Goal: Find specific page/section: Find specific page/section

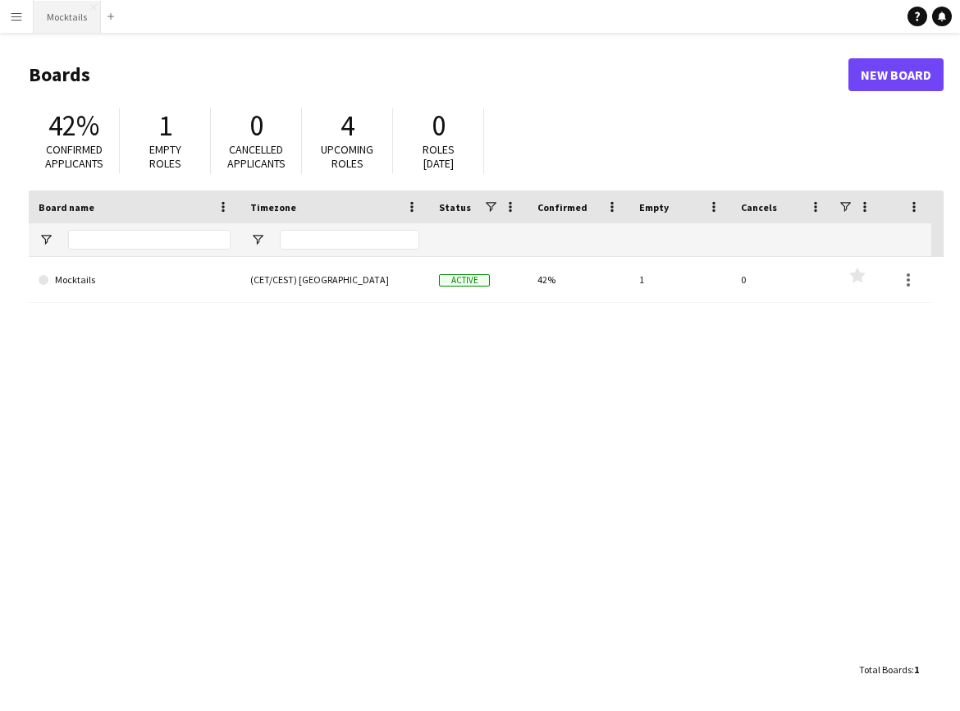
click at [85, 13] on button "Mocktails Close" at bounding box center [67, 17] width 67 height 32
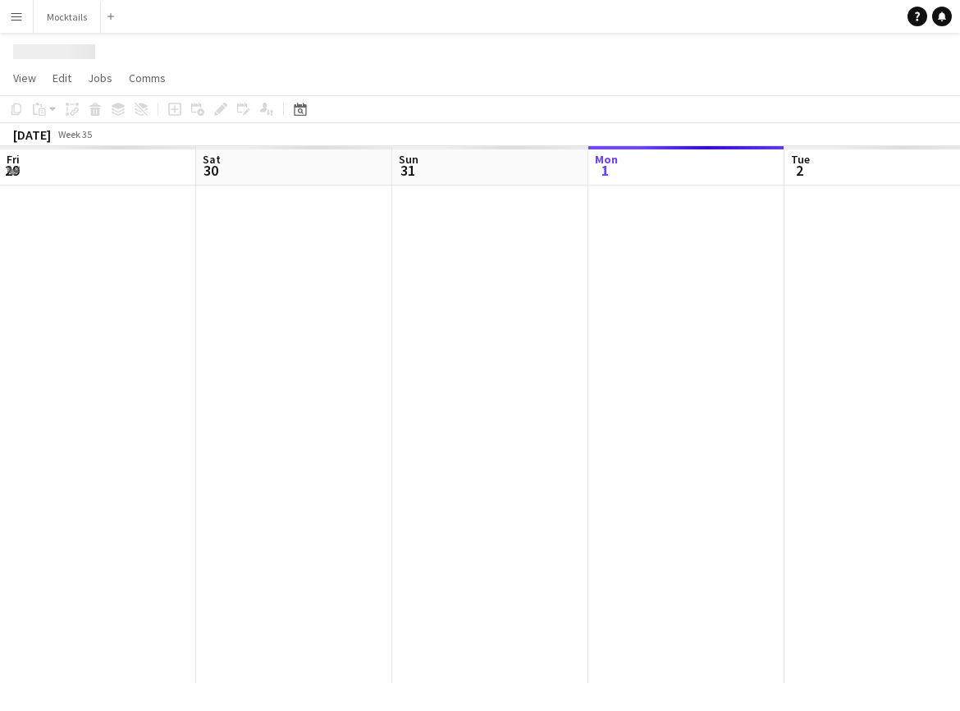
scroll to position [0, 392]
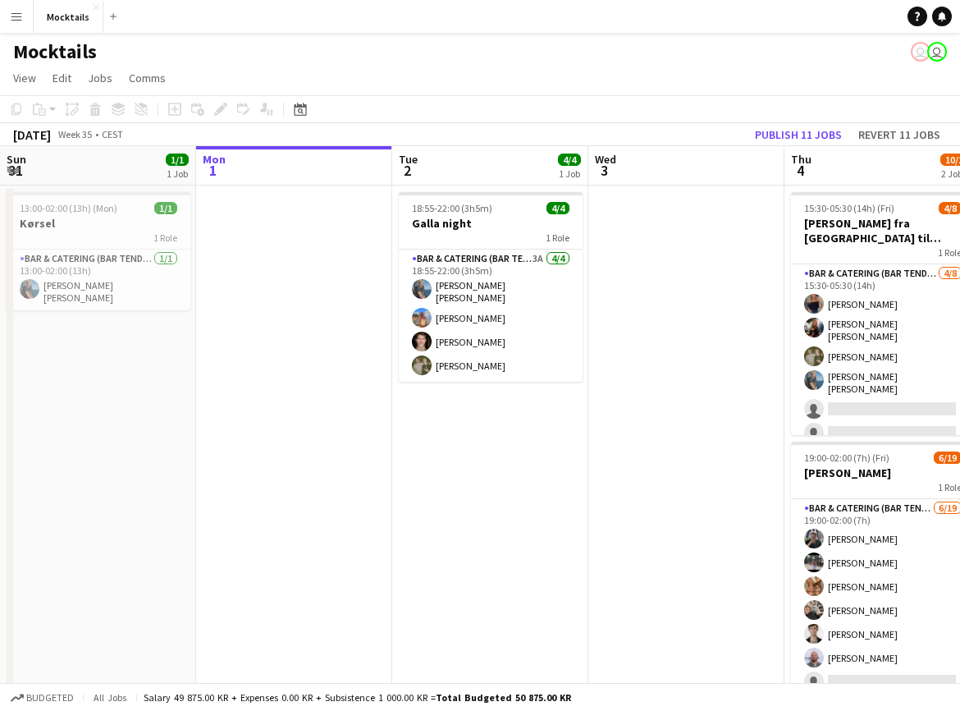
click at [799, 74] on app-page-menu "View Day view expanded Day view collapsed Month view Date picker Jump to [DATE]…" at bounding box center [480, 79] width 960 height 31
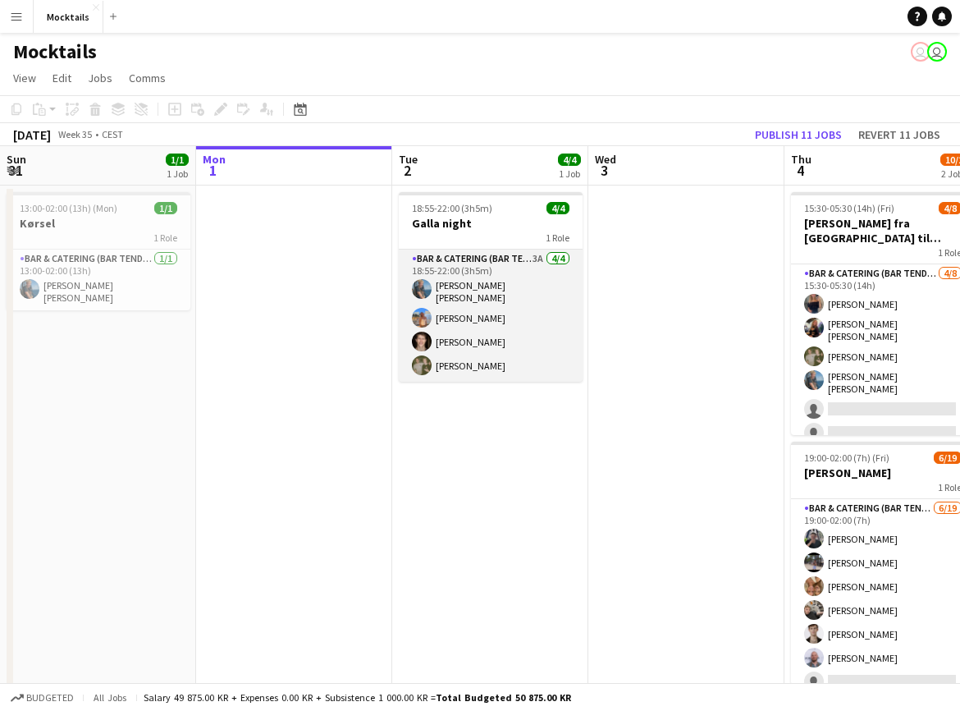
click at [521, 320] on app-card-role "Bar & Catering (Bar Tender) 3A [DATE] 18:55-22:00 (3h5m) [PERSON_NAME] [PERSON_…" at bounding box center [491, 315] width 184 height 132
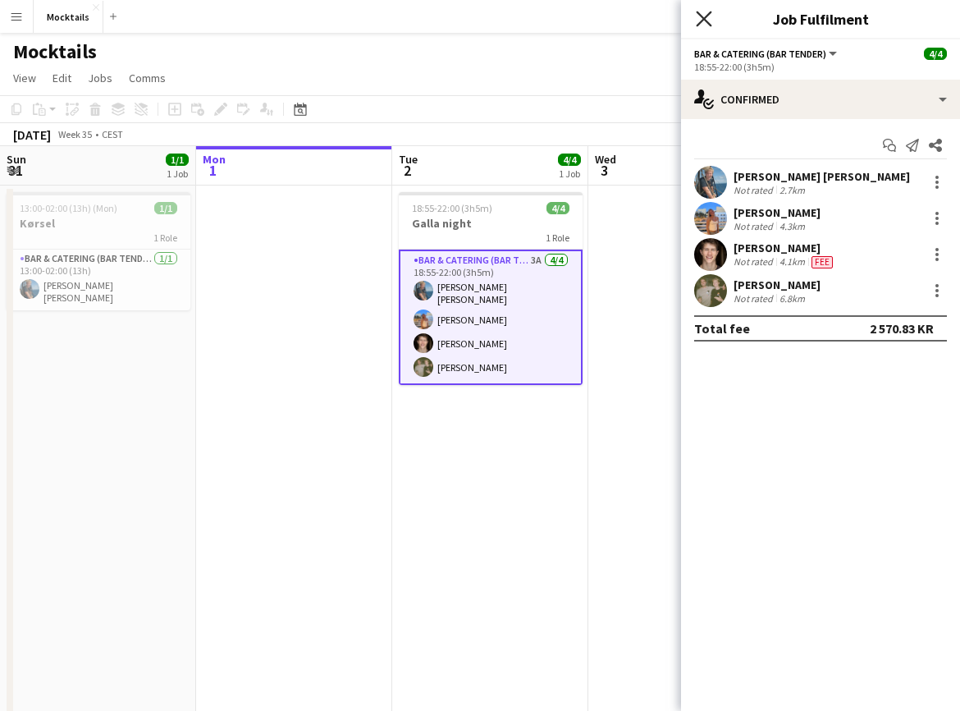
click at [711, 20] on icon "Close pop-in" at bounding box center [704, 19] width 16 height 16
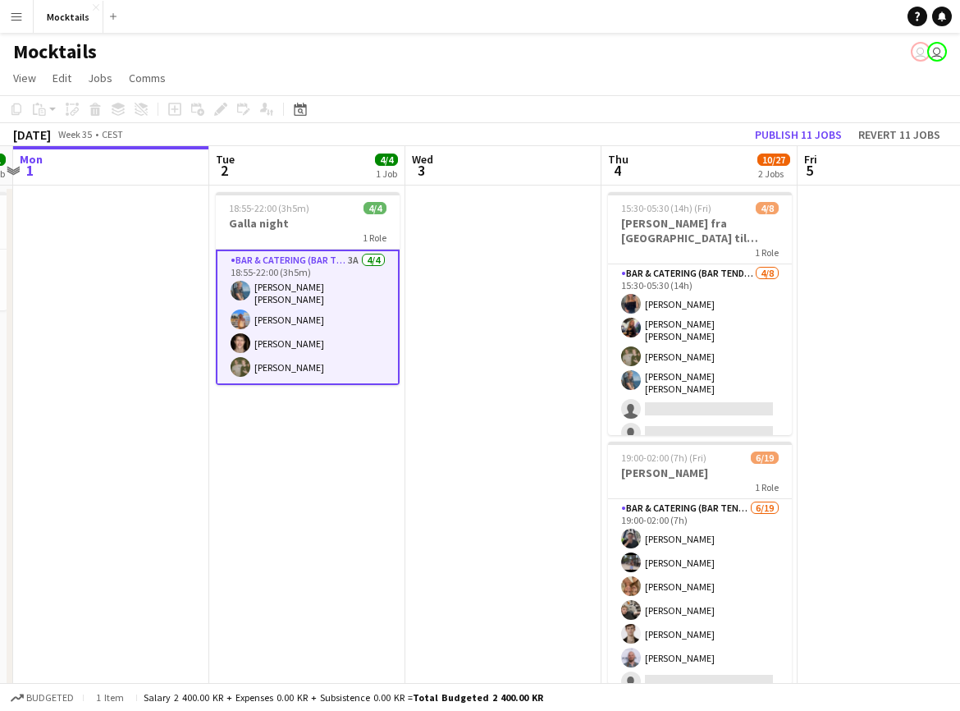
scroll to position [0, 576]
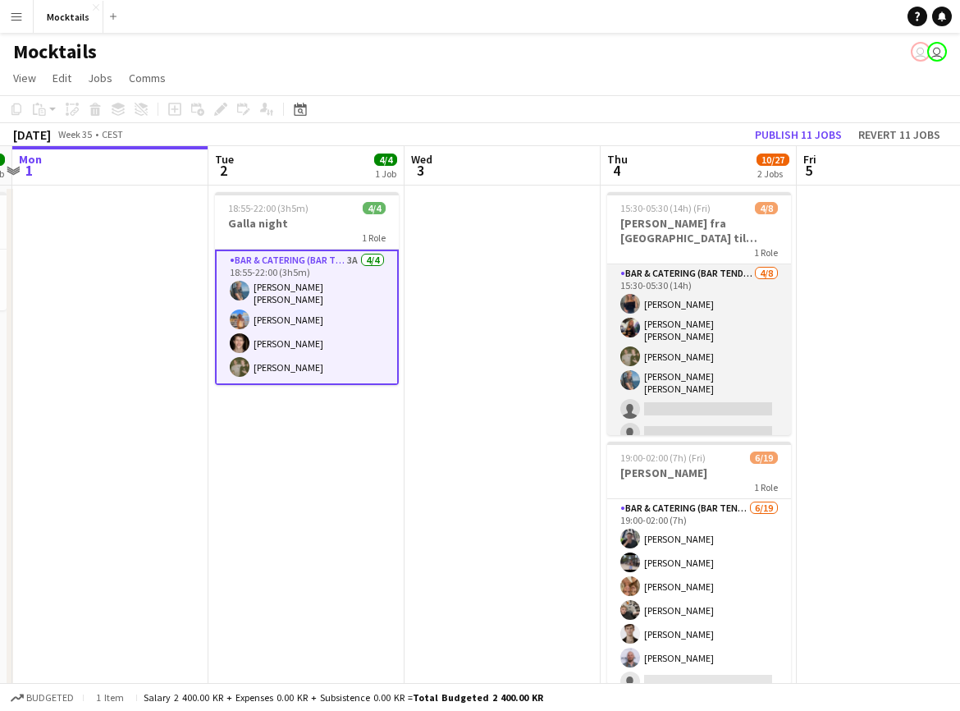
click at [720, 359] on app-card-role "Bar & Catering (Bar Tender) [DATE] 15:30-05:30 (14h) [PERSON_NAME] [PERSON_NAME…" at bounding box center [699, 380] width 184 height 232
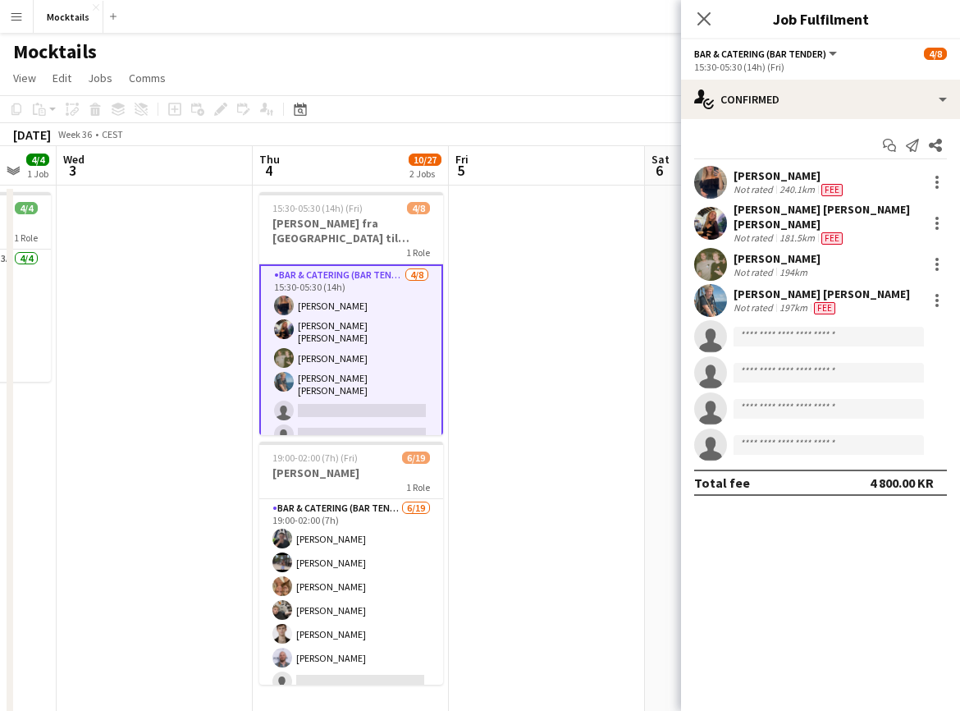
scroll to position [0, 544]
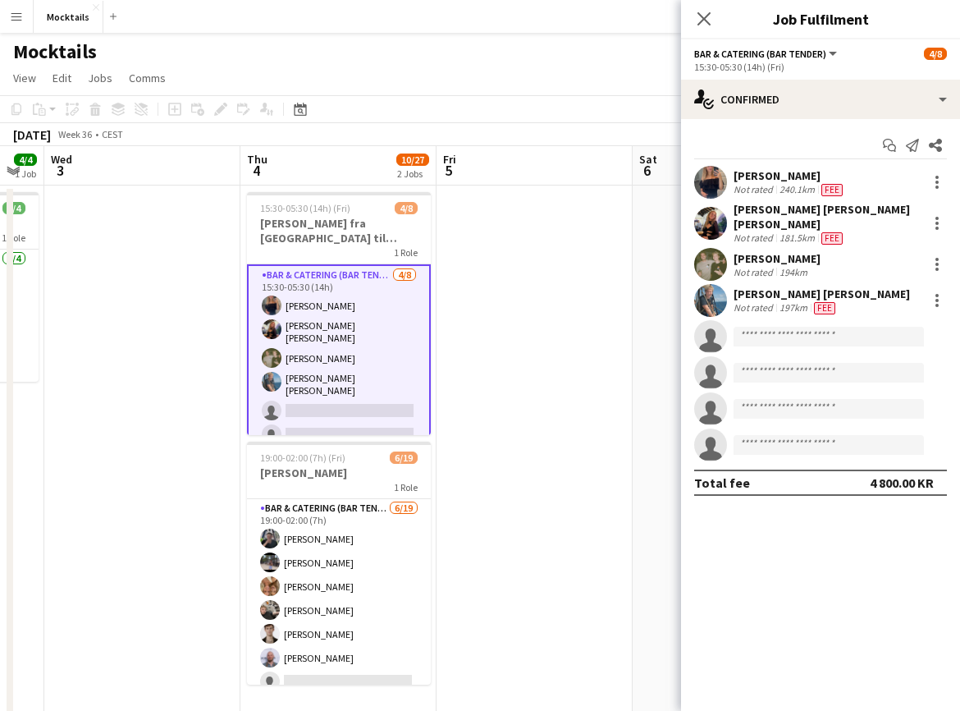
click at [504, 375] on app-date-cell at bounding box center [535, 470] width 196 height 570
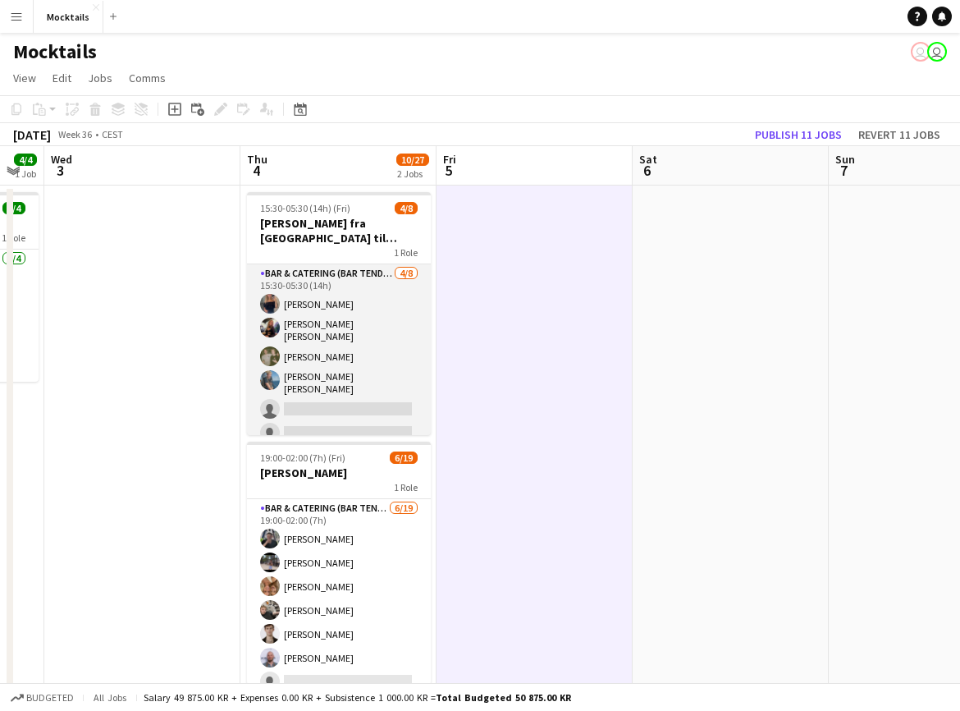
click at [390, 344] on app-card-role "Bar & Catering (Bar Tender) [DATE] 15:30-05:30 (14h) [PERSON_NAME] [PERSON_NAME…" at bounding box center [339, 380] width 184 height 232
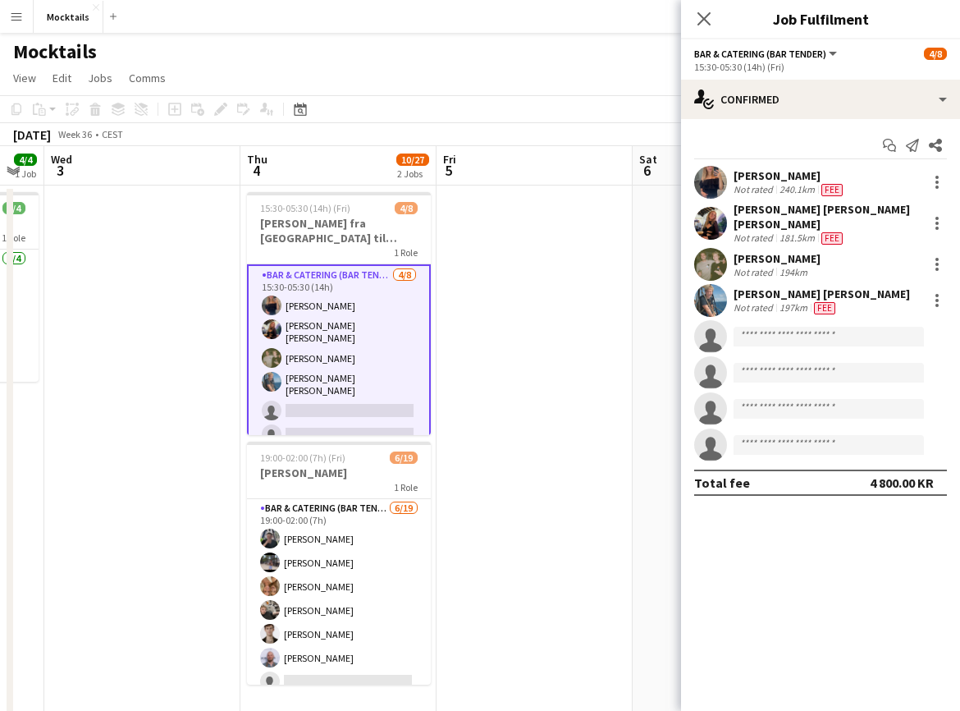
click at [485, 357] on app-date-cell at bounding box center [535, 470] width 196 height 570
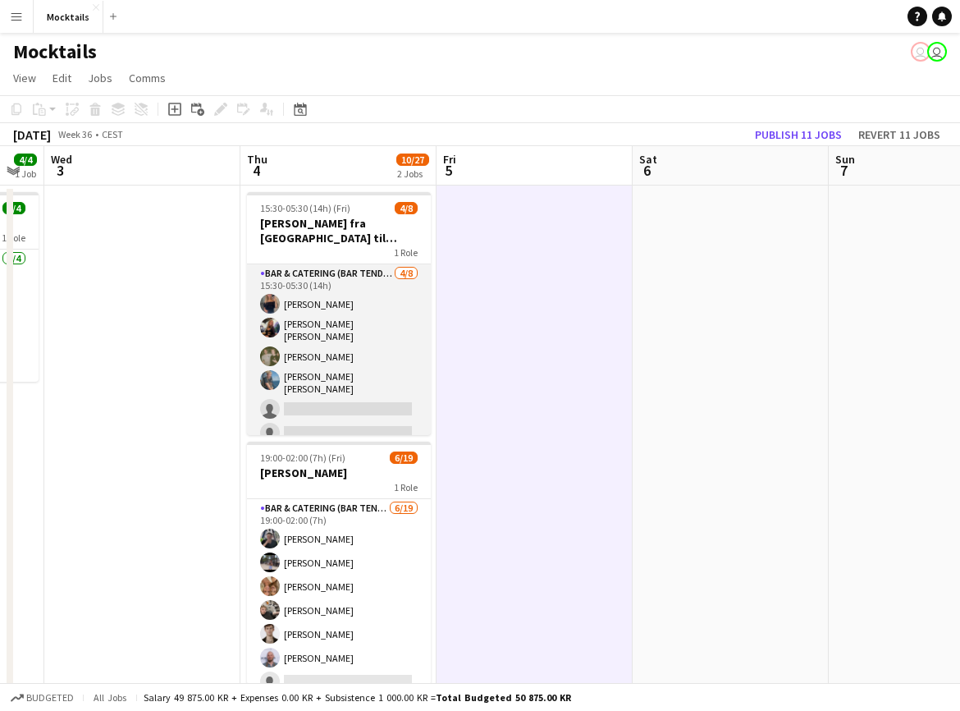
click at [356, 338] on app-card-role "Bar & Catering (Bar Tender) [DATE] 15:30-05:30 (14h) [PERSON_NAME] [PERSON_NAME…" at bounding box center [339, 380] width 184 height 232
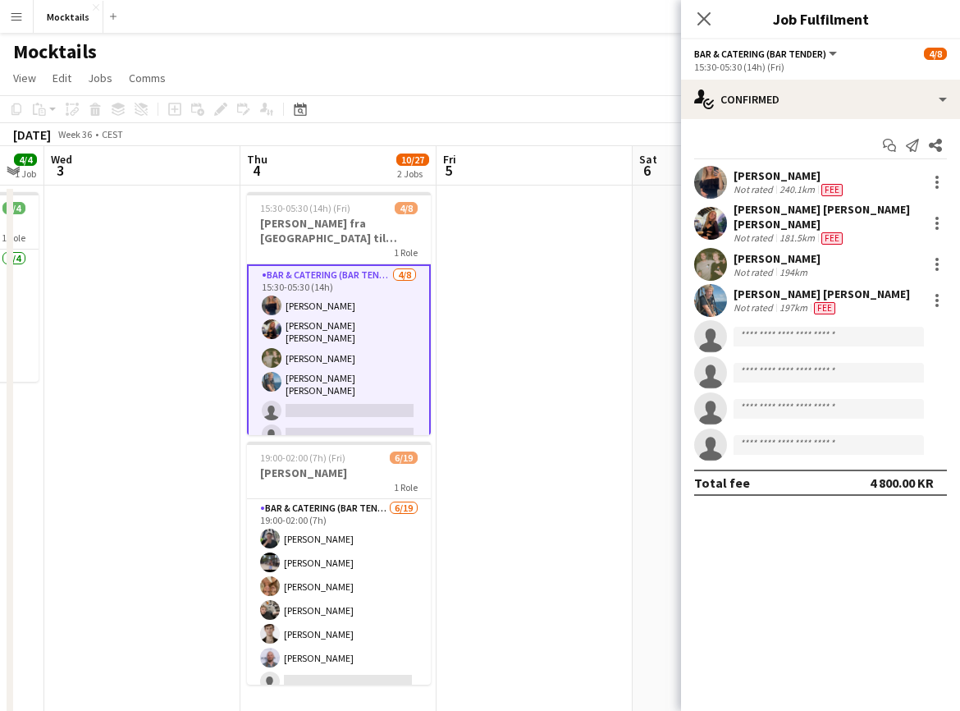
click at [488, 341] on app-date-cell at bounding box center [535, 470] width 196 height 570
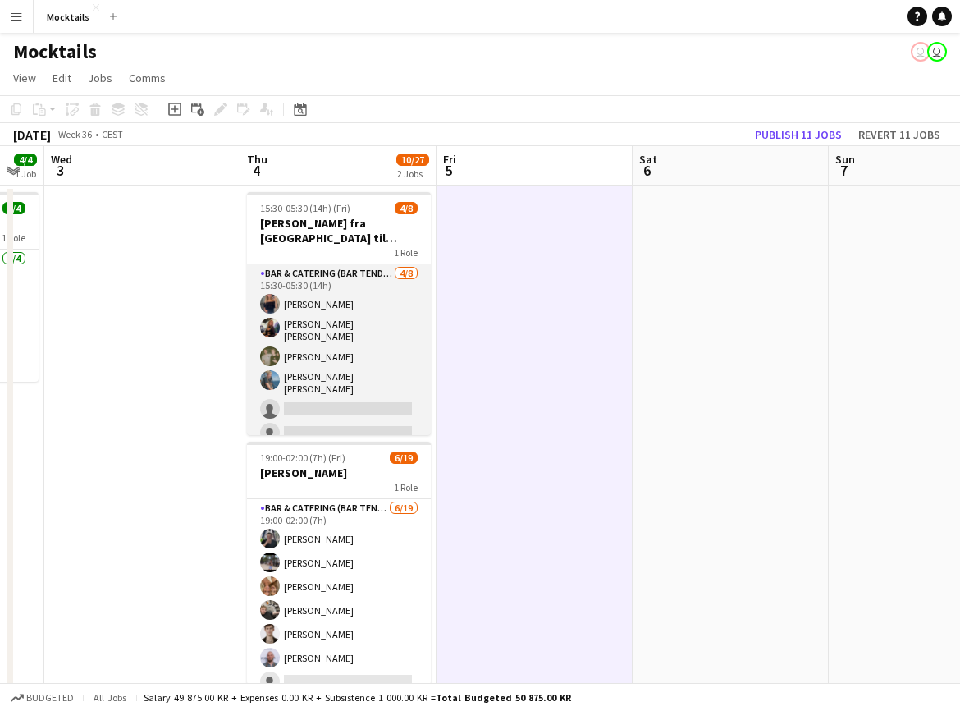
click at [365, 332] on app-card-role "Bar & Catering (Bar Tender) [DATE] 15:30-05:30 (14h) [PERSON_NAME] [PERSON_NAME…" at bounding box center [339, 380] width 184 height 232
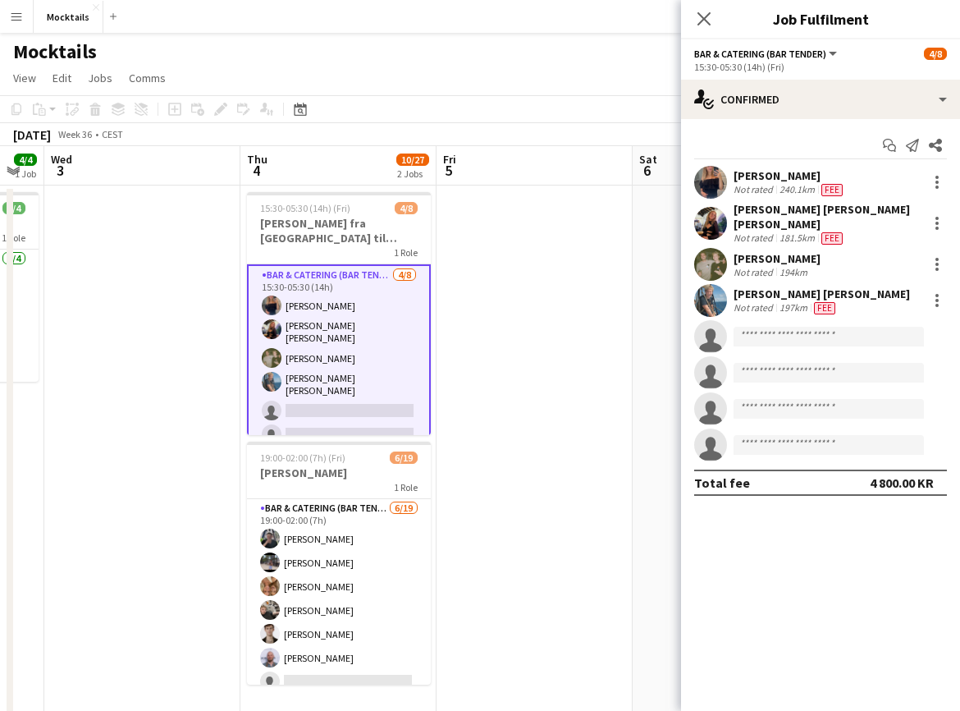
click at [496, 341] on app-date-cell at bounding box center [535, 470] width 196 height 570
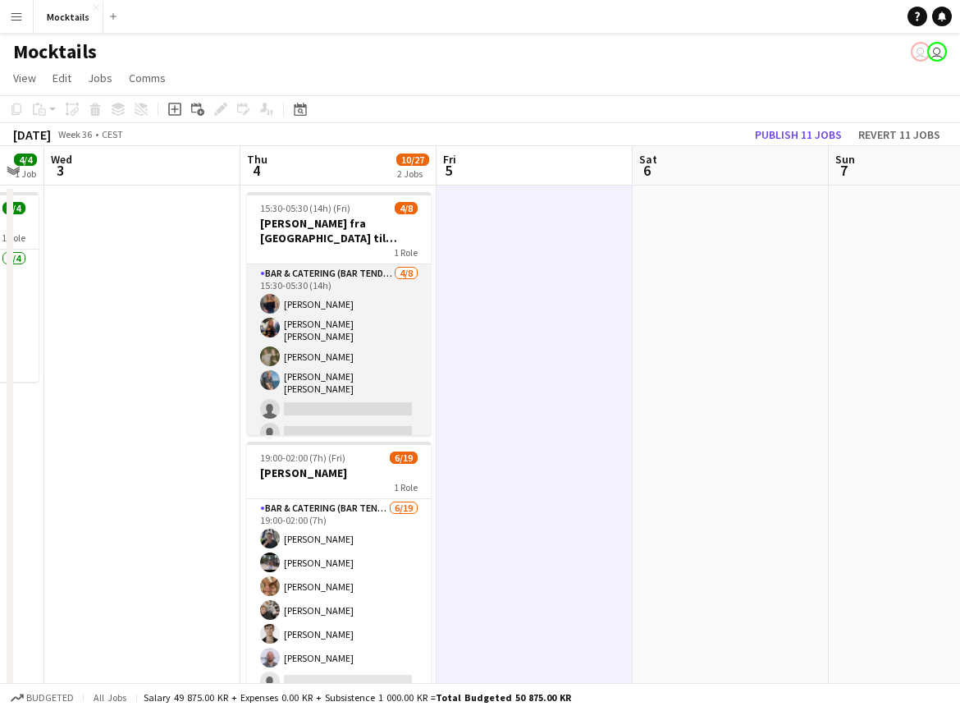
click at [373, 356] on app-card-role "Bar & Catering (Bar Tender) [DATE] 15:30-05:30 (14h) [PERSON_NAME] [PERSON_NAME…" at bounding box center [339, 380] width 184 height 232
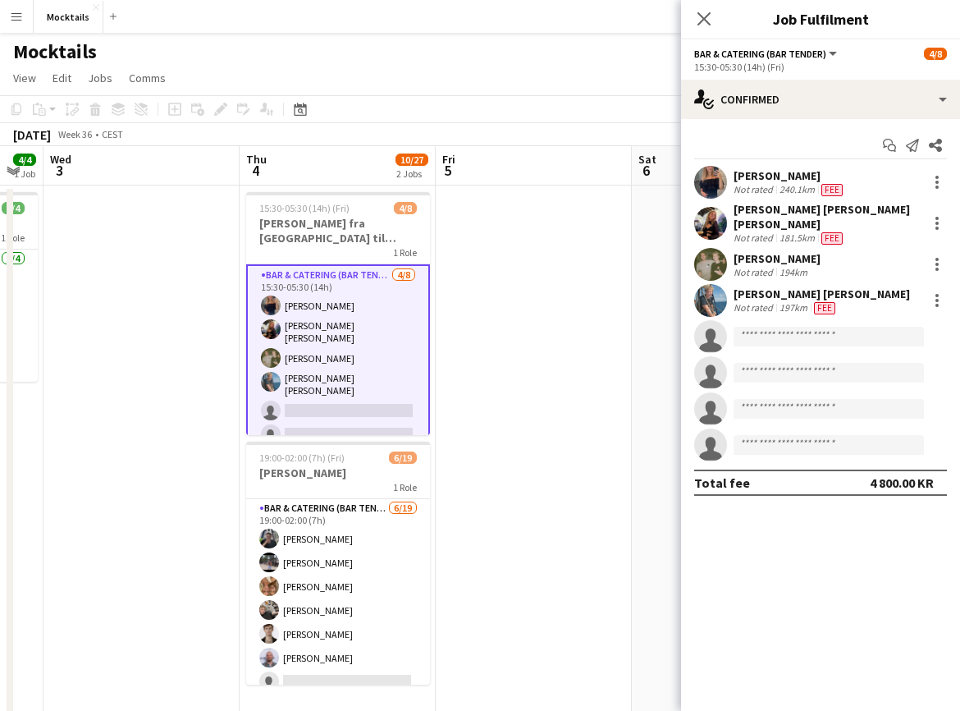
click at [468, 355] on app-date-cell at bounding box center [534, 470] width 196 height 570
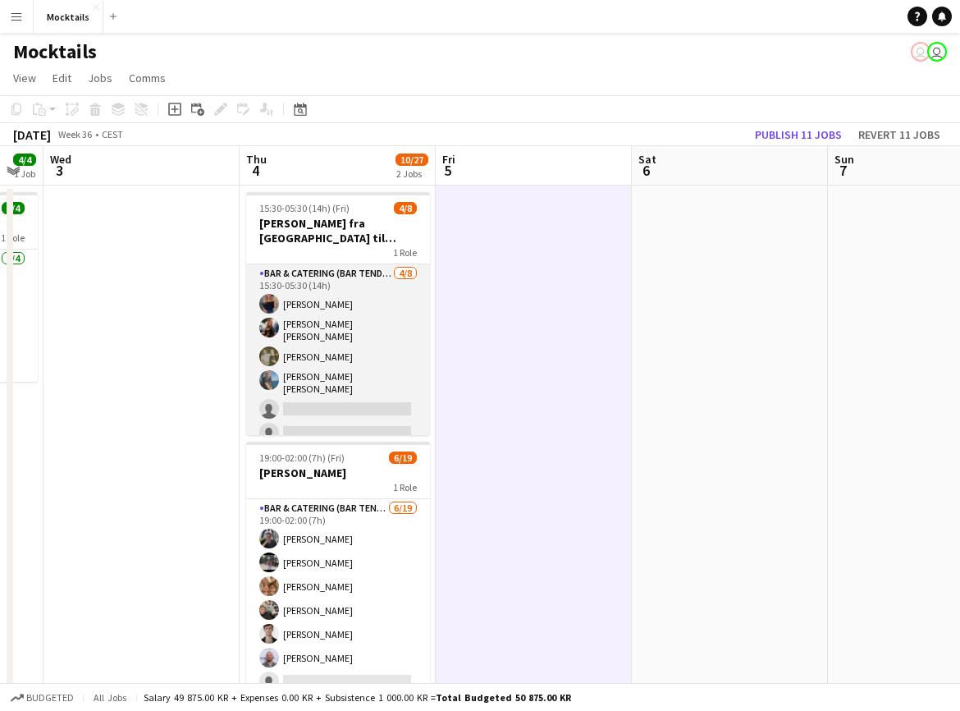
click at [359, 346] on app-card-role "Bar & Catering (Bar Tender) [DATE] 15:30-05:30 (14h) [PERSON_NAME] [PERSON_NAME…" at bounding box center [338, 380] width 184 height 232
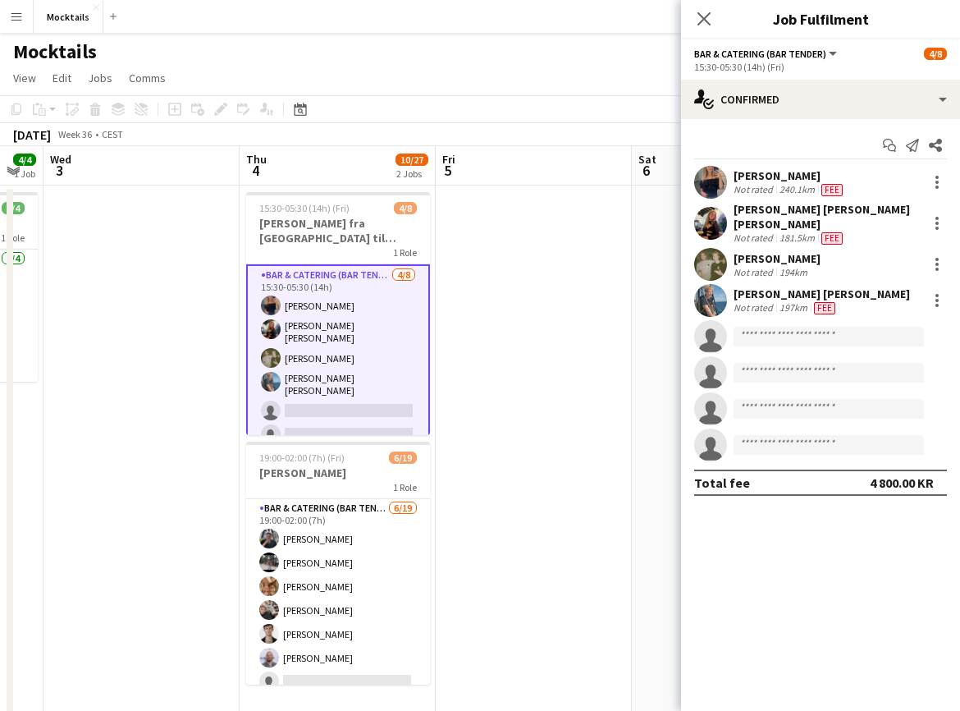
click at [478, 359] on app-date-cell at bounding box center [534, 470] width 196 height 570
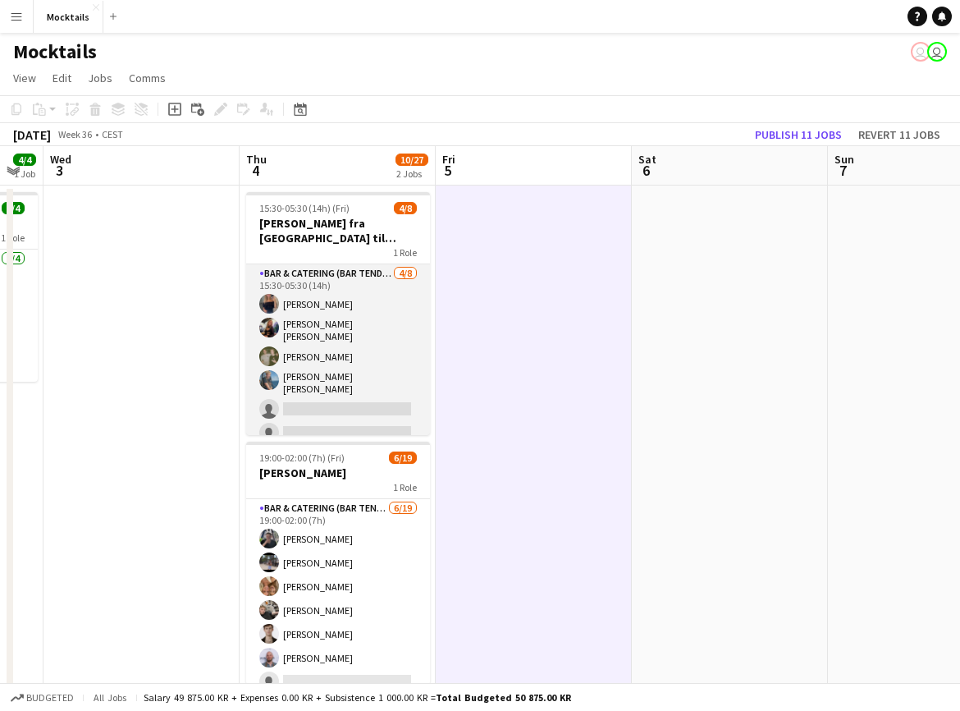
click at [355, 359] on app-card-role "Bar & Catering (Bar Tender) [DATE] 15:30-05:30 (14h) [PERSON_NAME] [PERSON_NAME…" at bounding box center [338, 380] width 184 height 232
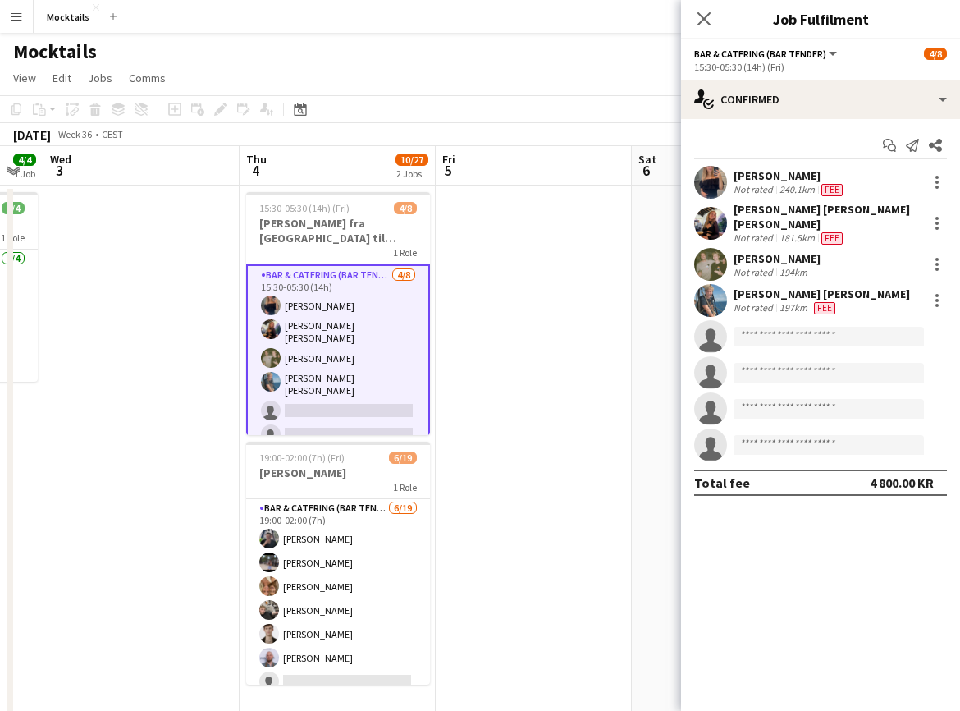
click at [474, 354] on app-date-cell at bounding box center [534, 470] width 196 height 570
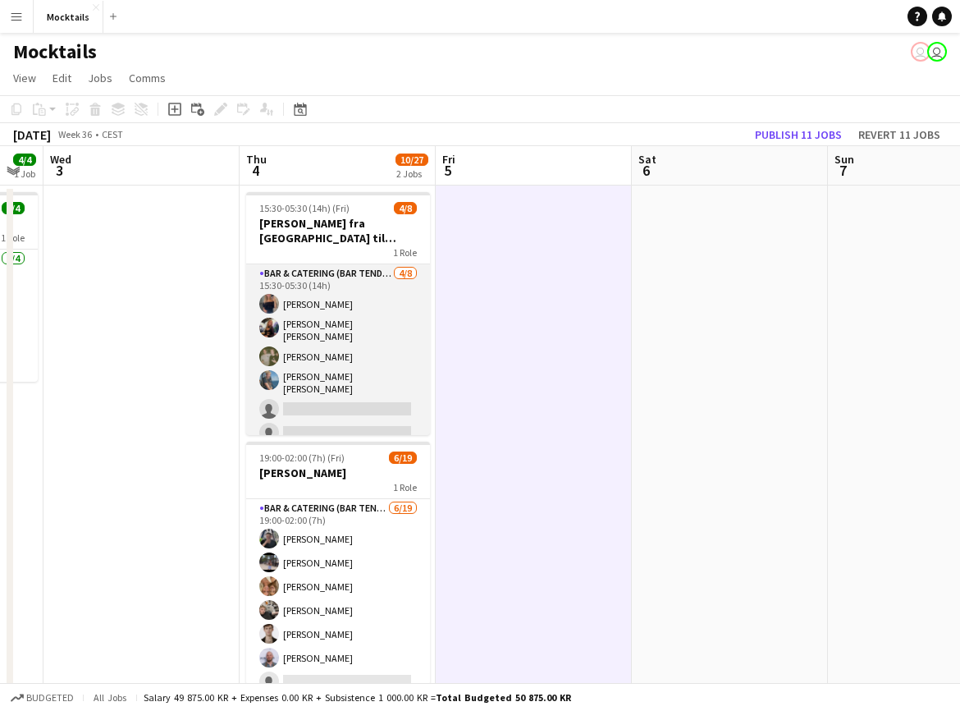
click at [352, 334] on app-card-role "Bar & Catering (Bar Tender) [DATE] 15:30-05:30 (14h) [PERSON_NAME] [PERSON_NAME…" at bounding box center [338, 380] width 184 height 232
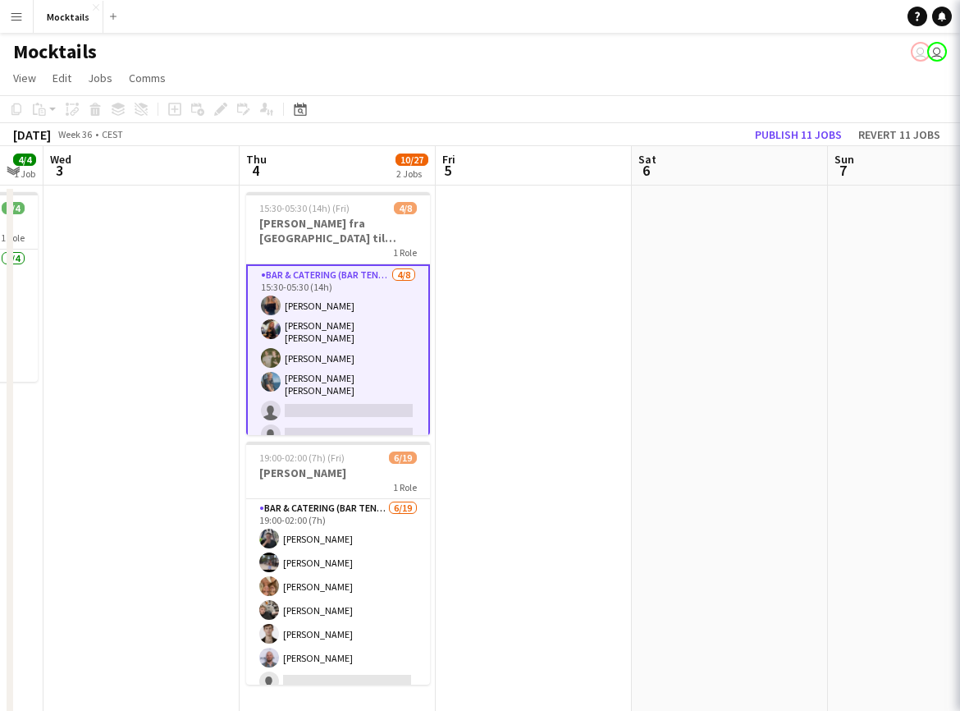
click at [485, 349] on app-date-cell at bounding box center [534, 470] width 196 height 570
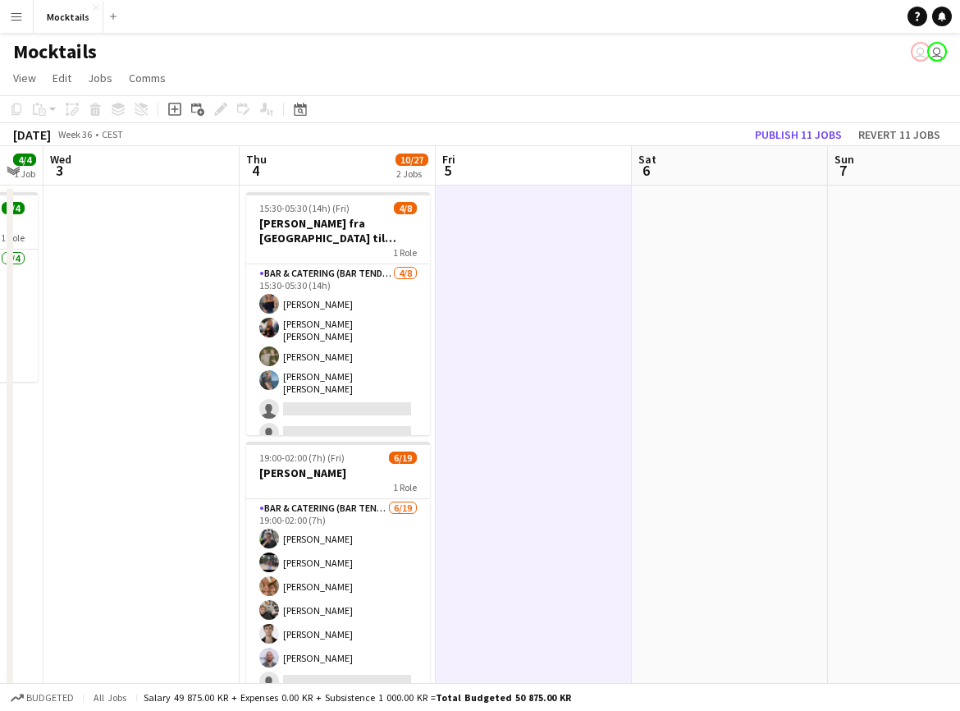
click at [523, 458] on app-date-cell at bounding box center [534, 470] width 196 height 570
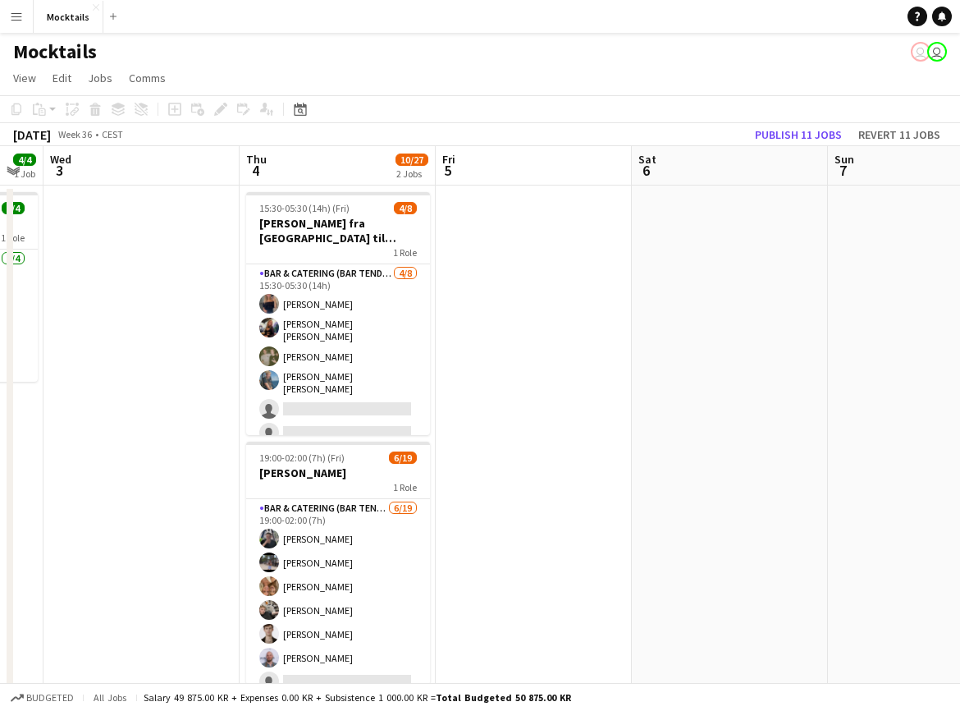
click at [525, 323] on app-date-cell at bounding box center [534, 470] width 196 height 570
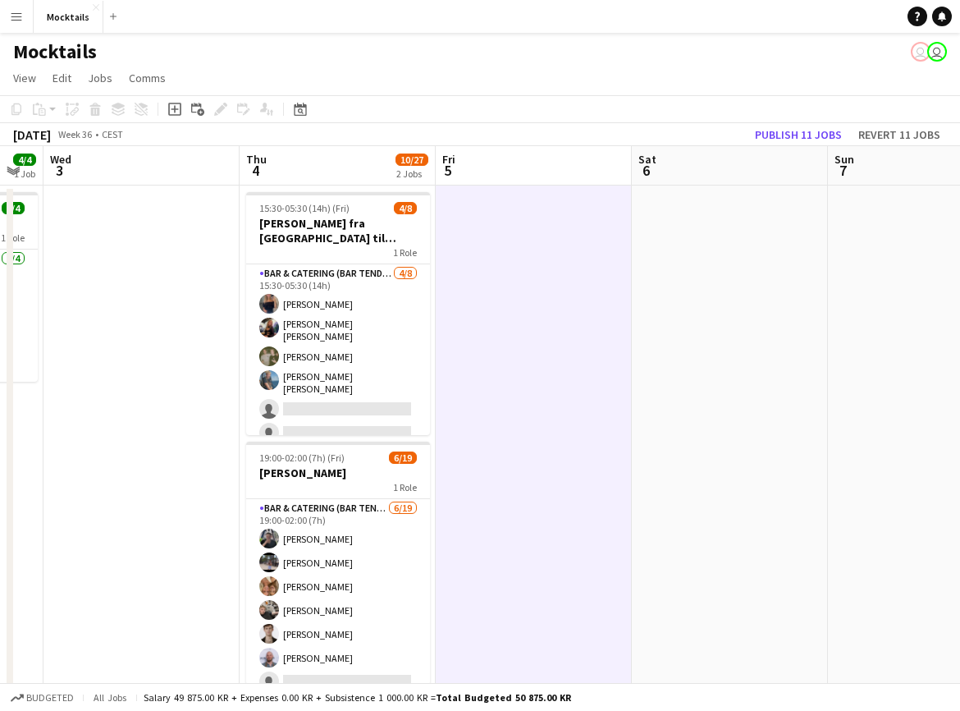
click at [727, 311] on app-date-cell at bounding box center [730, 470] width 196 height 570
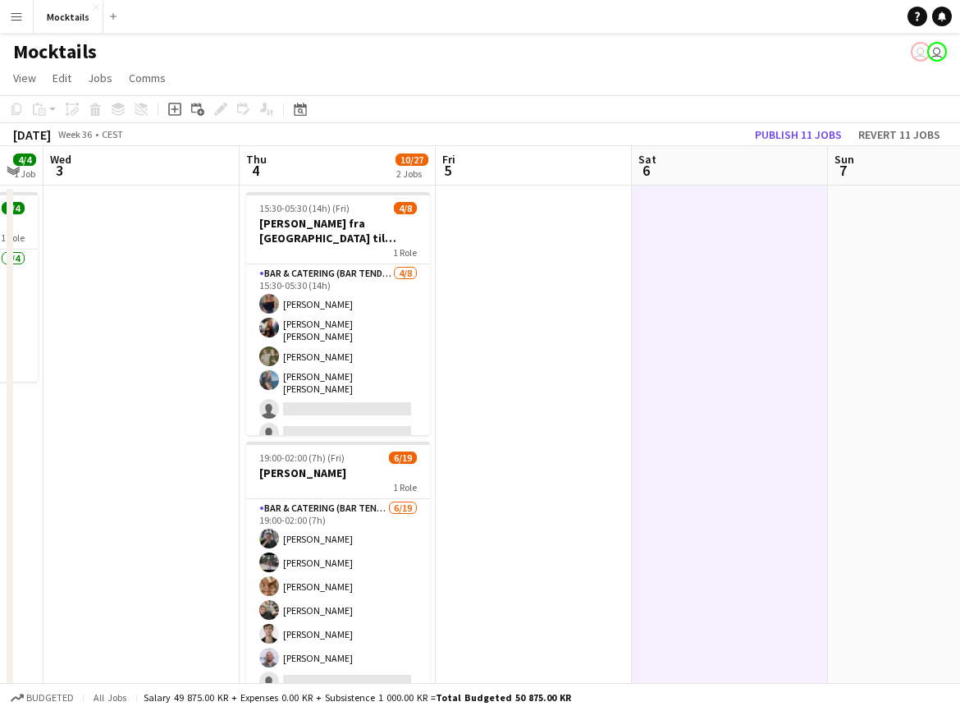
click at [547, 303] on app-date-cell at bounding box center [534, 470] width 196 height 570
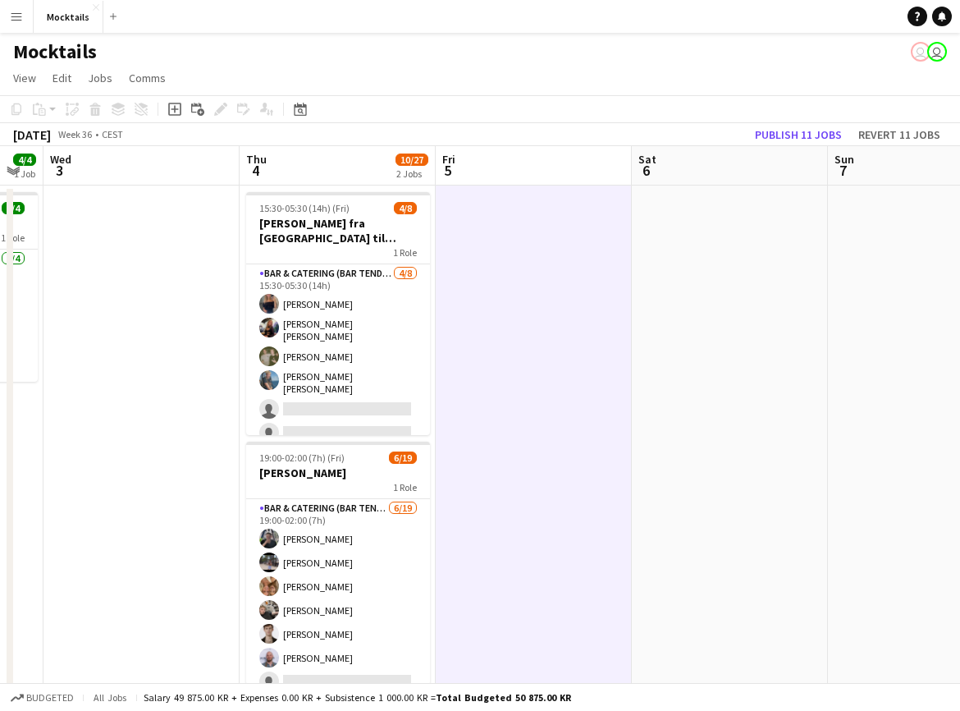
click at [748, 293] on app-date-cell at bounding box center [730, 470] width 196 height 570
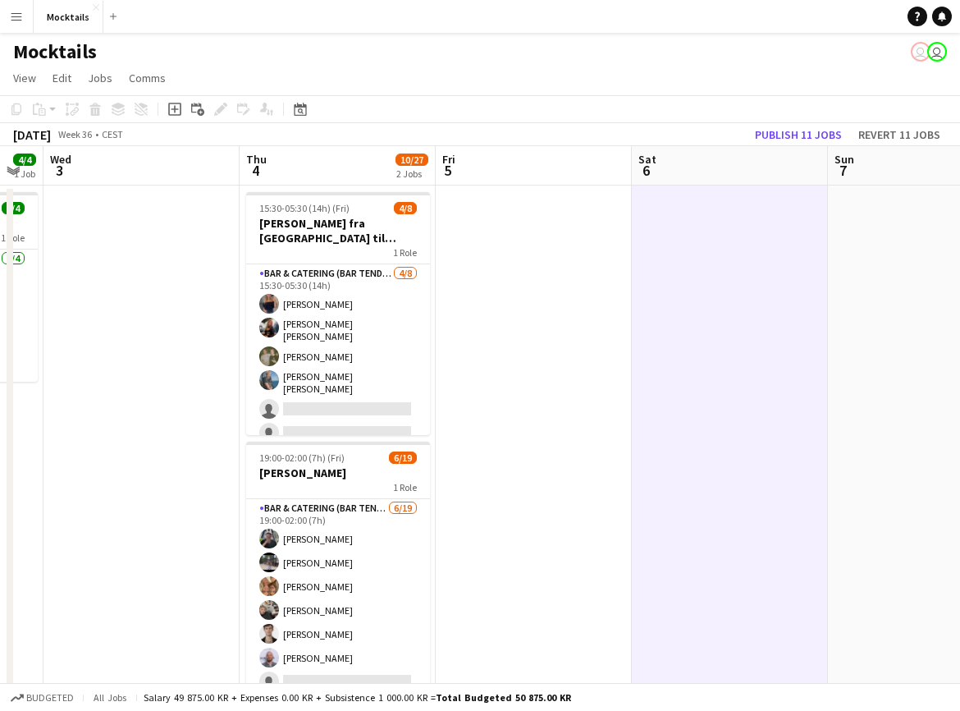
click at [882, 288] on app-date-cell at bounding box center [926, 470] width 196 height 570
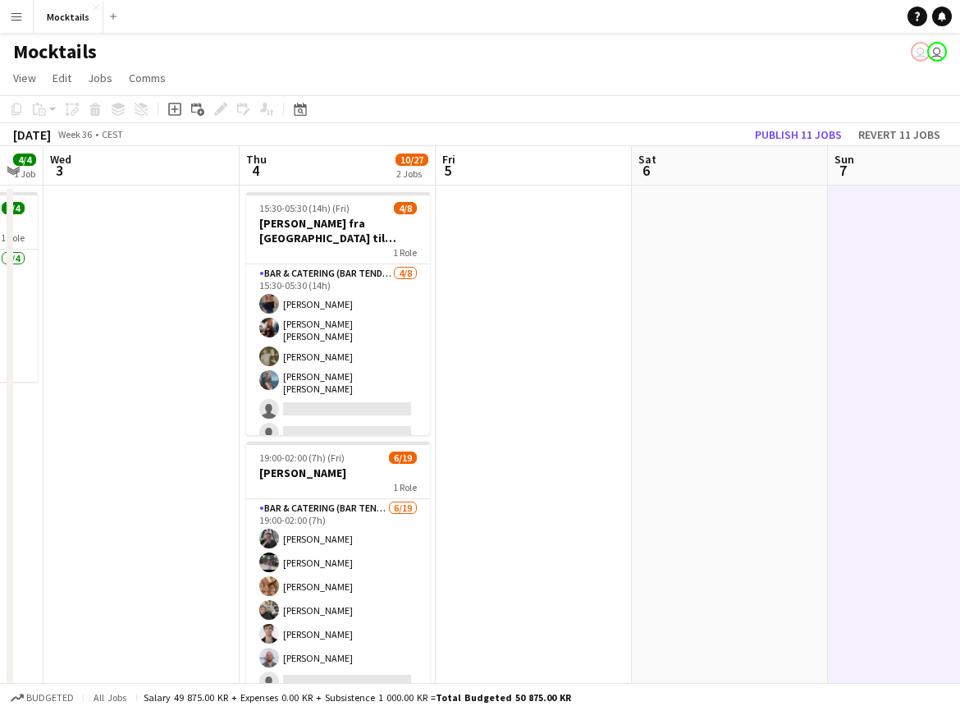
click at [710, 281] on app-date-cell at bounding box center [730, 470] width 196 height 570
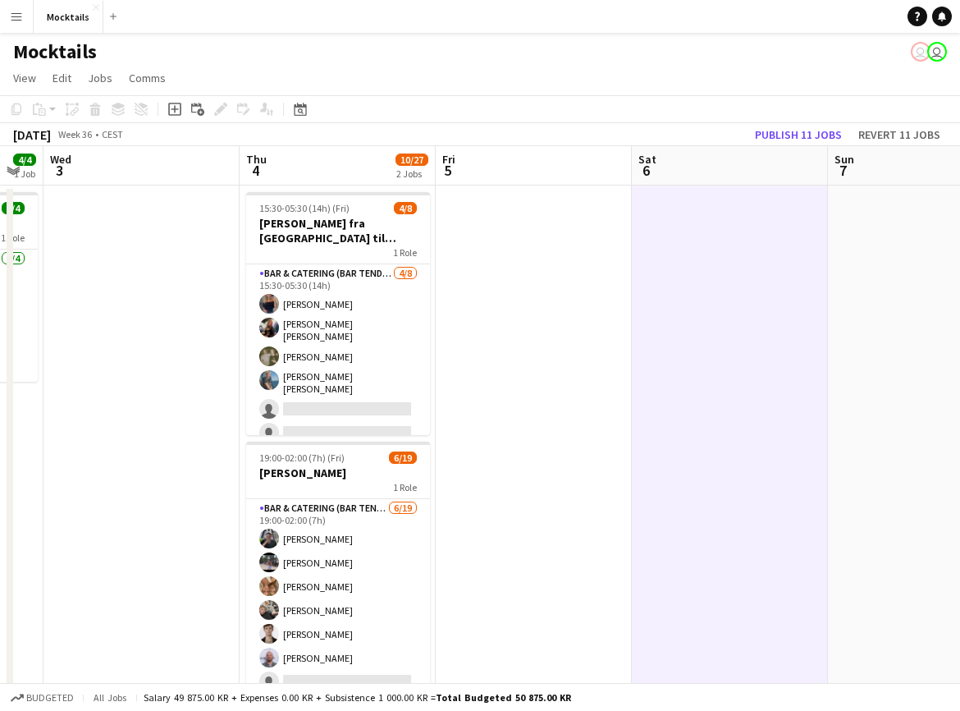
click at [531, 283] on app-date-cell at bounding box center [534, 470] width 196 height 570
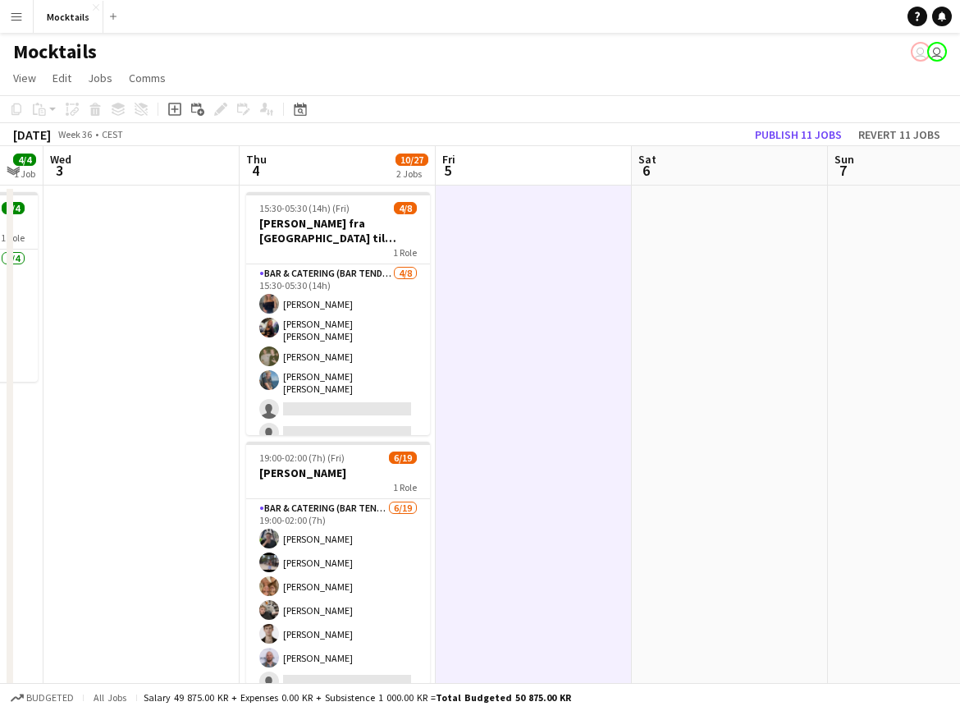
click at [711, 274] on app-date-cell at bounding box center [730, 470] width 196 height 570
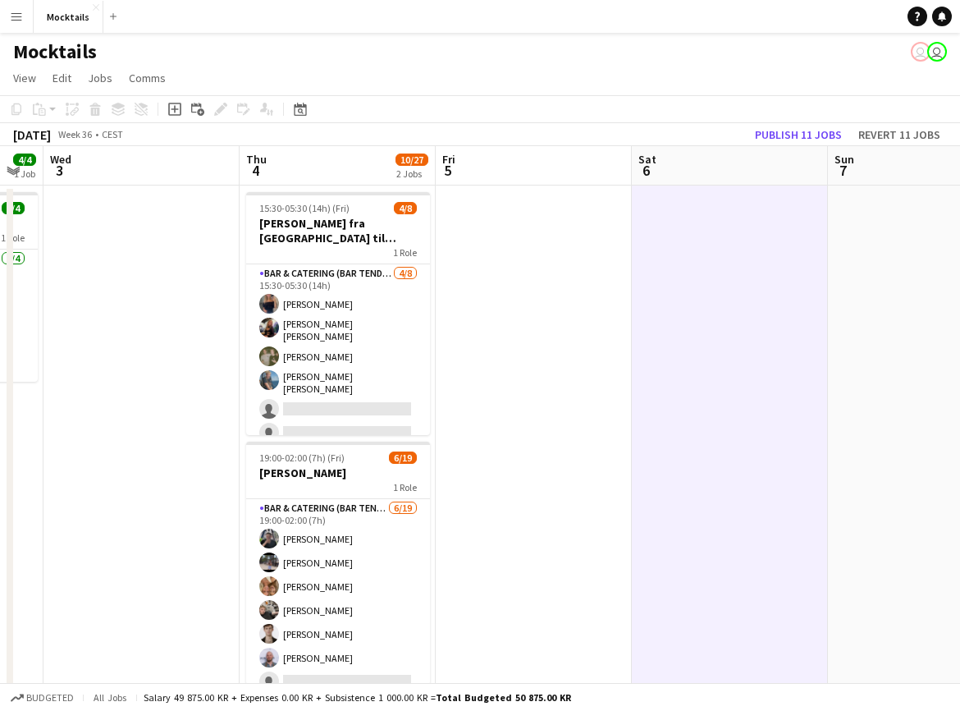
click at [876, 266] on app-date-cell at bounding box center [926, 470] width 196 height 570
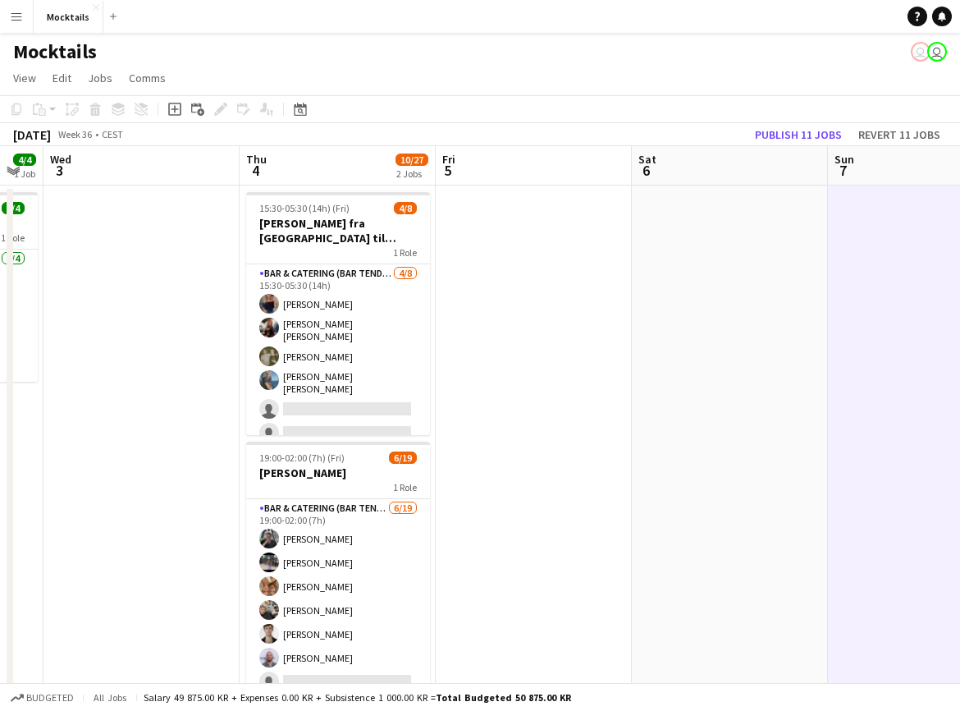
click at [721, 276] on app-date-cell at bounding box center [730, 470] width 196 height 570
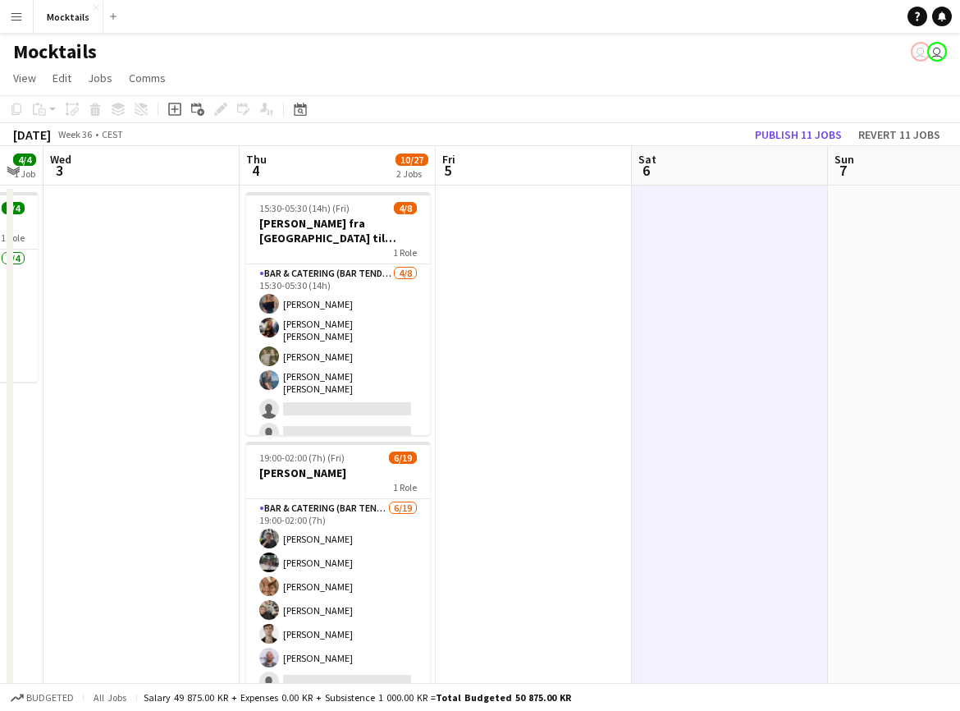
click at [531, 291] on app-date-cell at bounding box center [534, 470] width 196 height 570
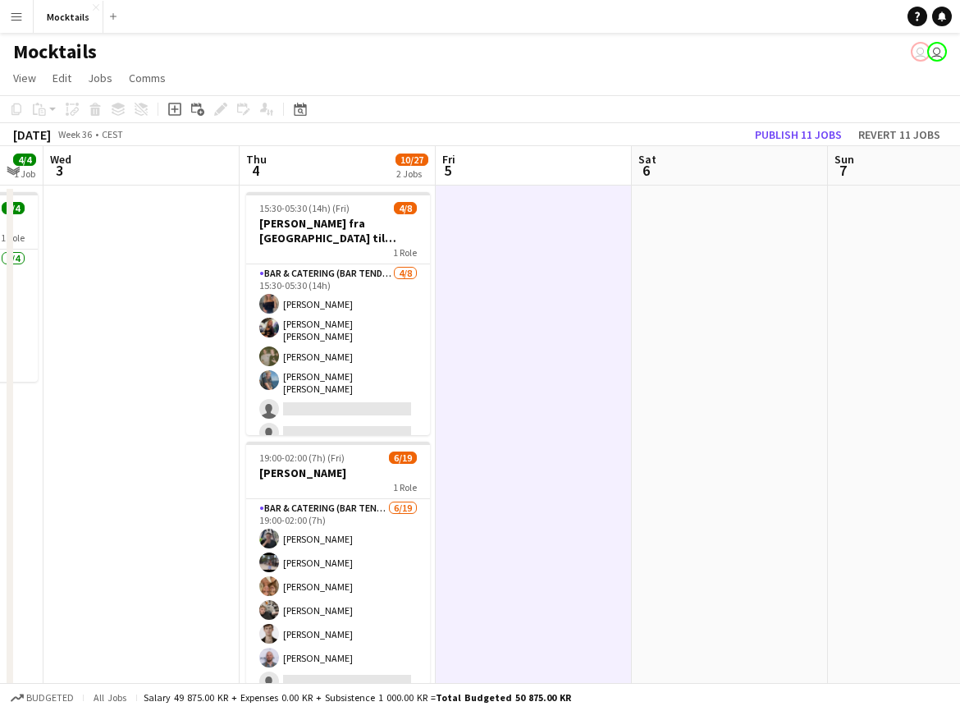
click at [734, 292] on app-date-cell at bounding box center [730, 470] width 196 height 570
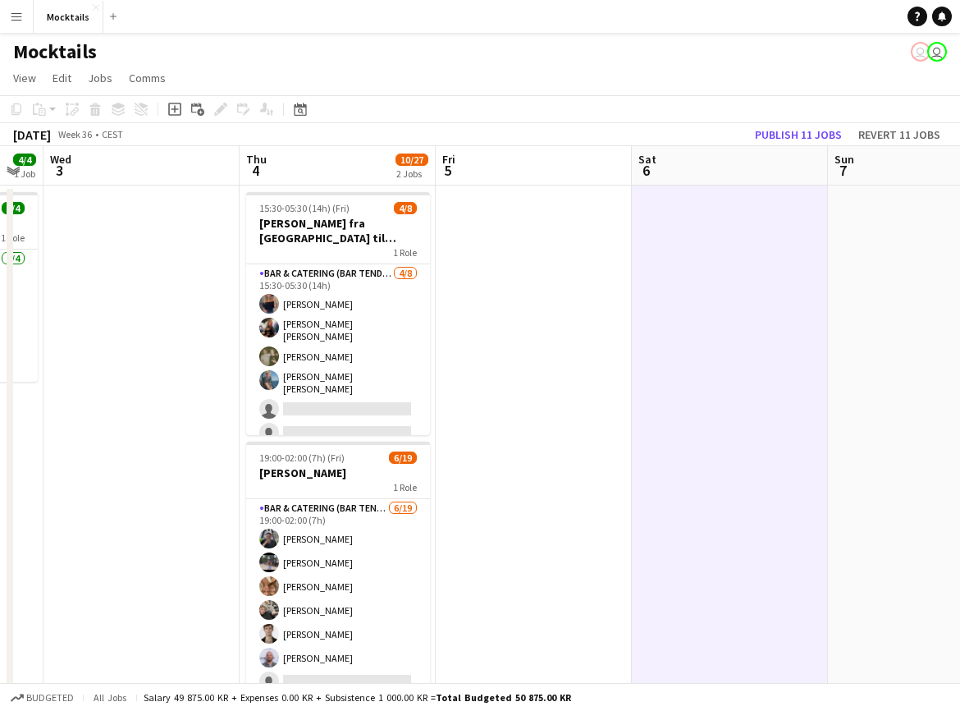
click at [887, 287] on app-date-cell at bounding box center [926, 470] width 196 height 570
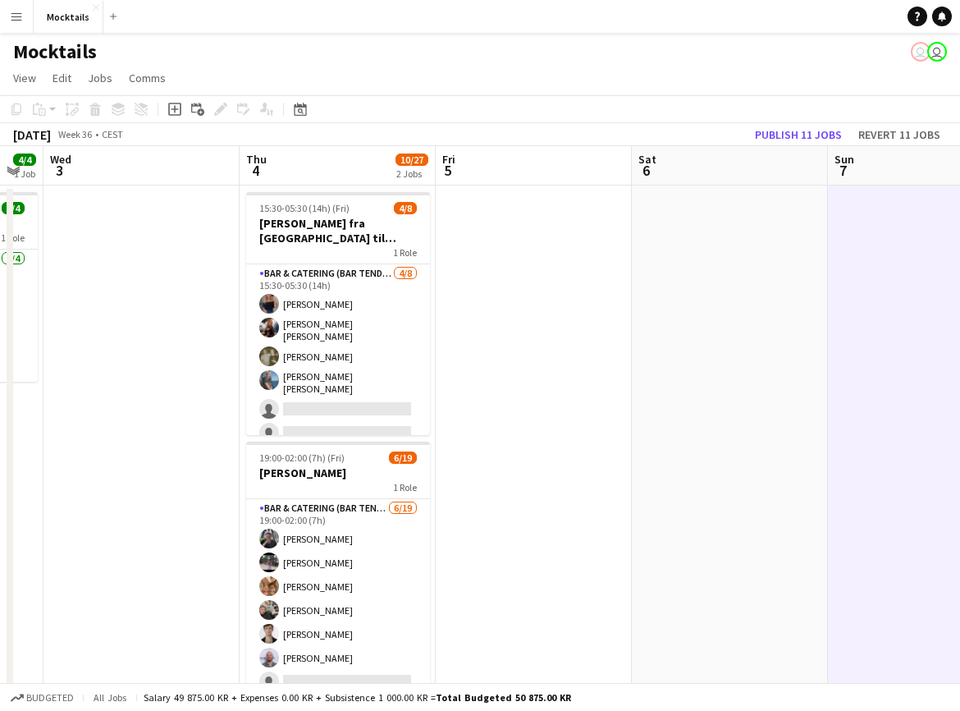
click at [753, 283] on app-date-cell at bounding box center [730, 470] width 196 height 570
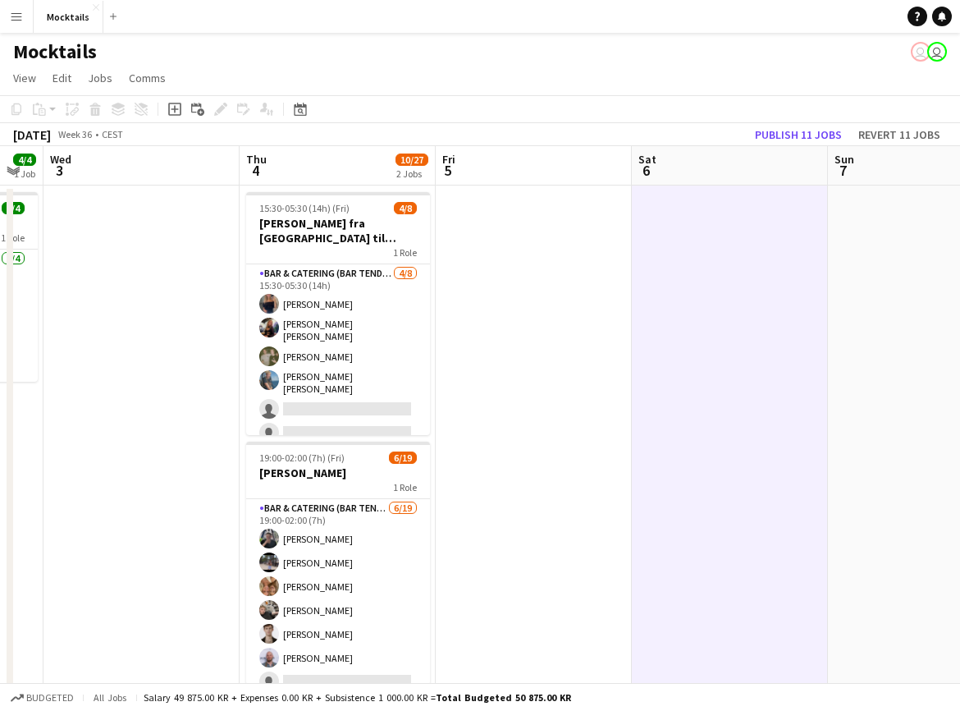
click at [548, 300] on app-date-cell at bounding box center [534, 470] width 196 height 570
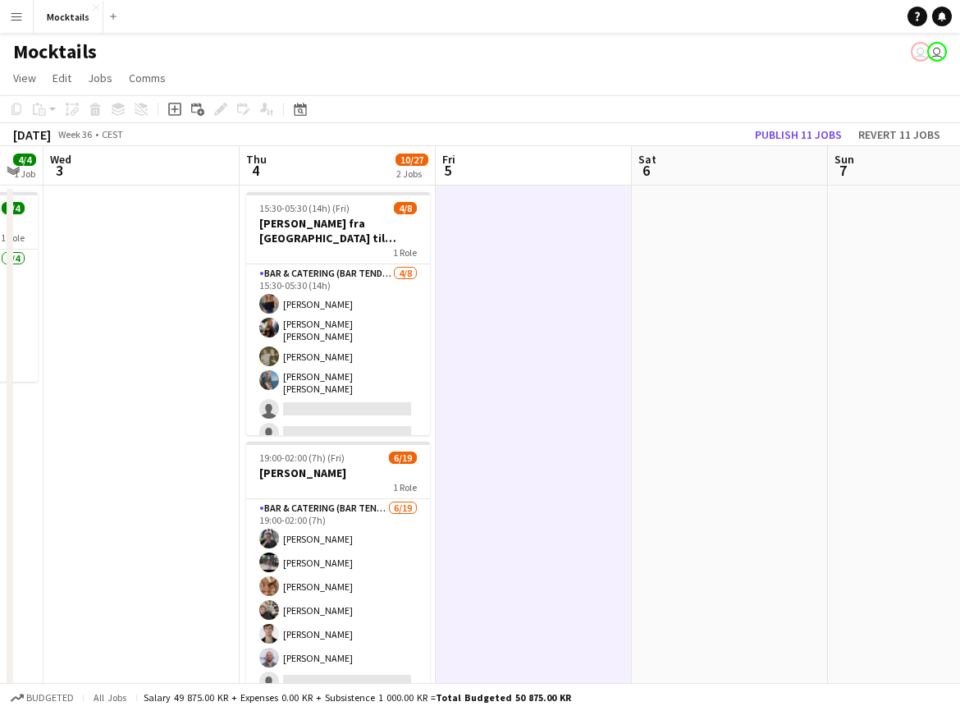
click at [743, 418] on app-date-cell at bounding box center [730, 470] width 196 height 570
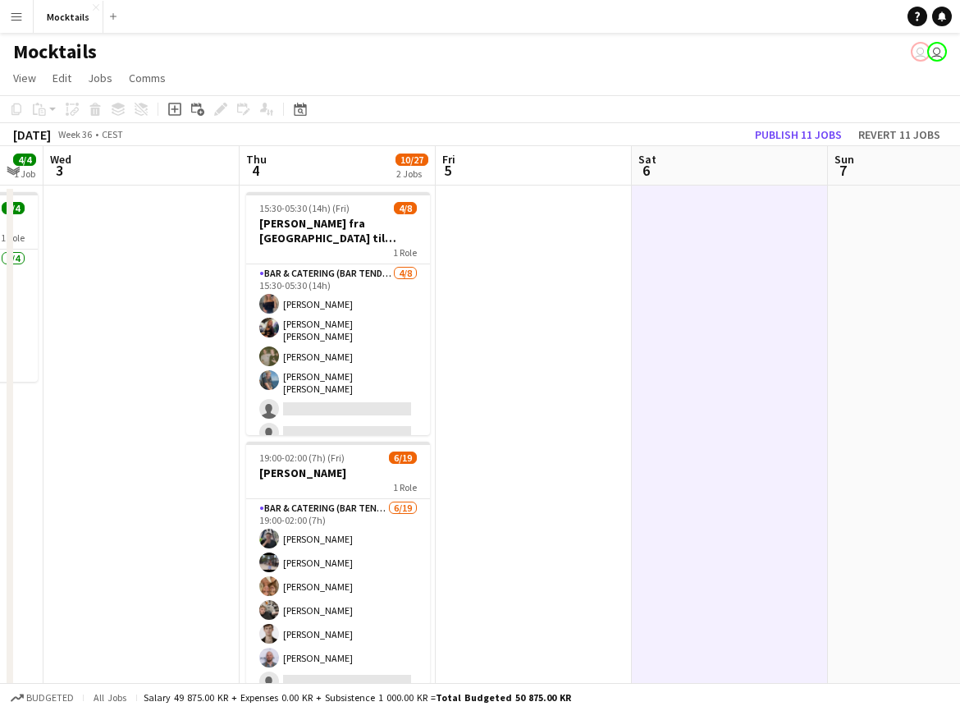
click at [879, 400] on app-date-cell at bounding box center [926, 470] width 196 height 570
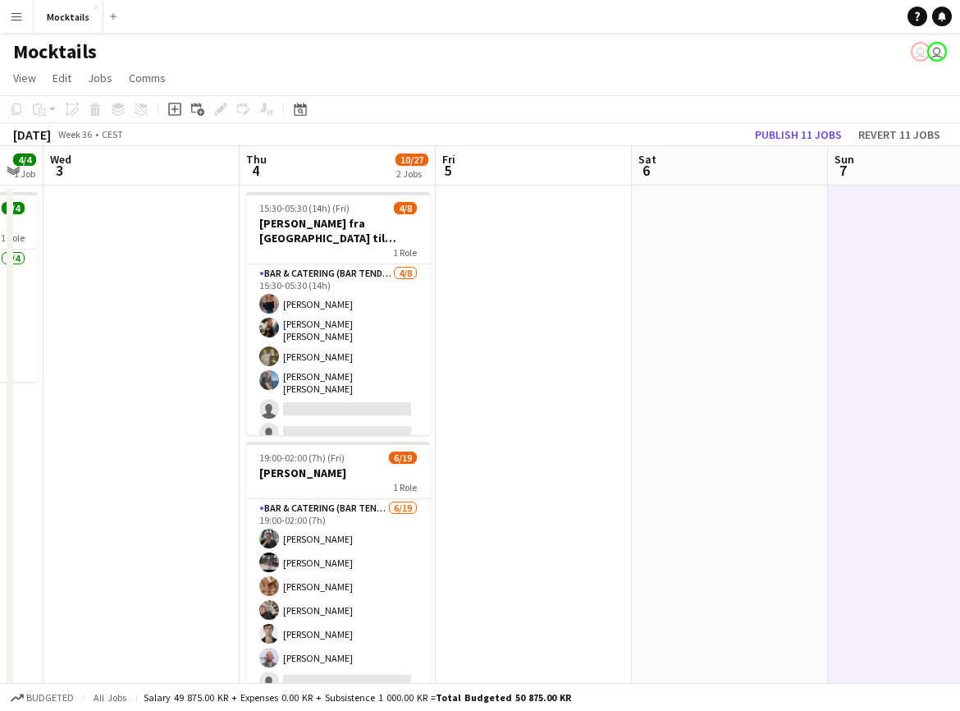
click at [751, 386] on app-date-cell at bounding box center [730, 470] width 196 height 570
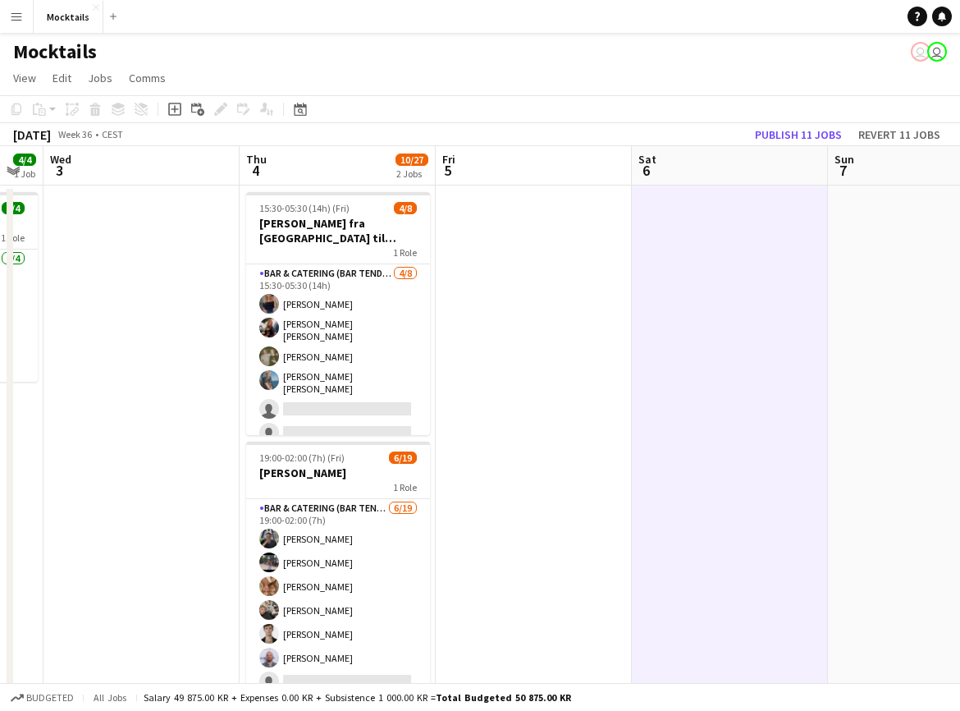
click at [556, 366] on app-date-cell at bounding box center [534, 470] width 196 height 570
